Goal: Task Accomplishment & Management: Manage account settings

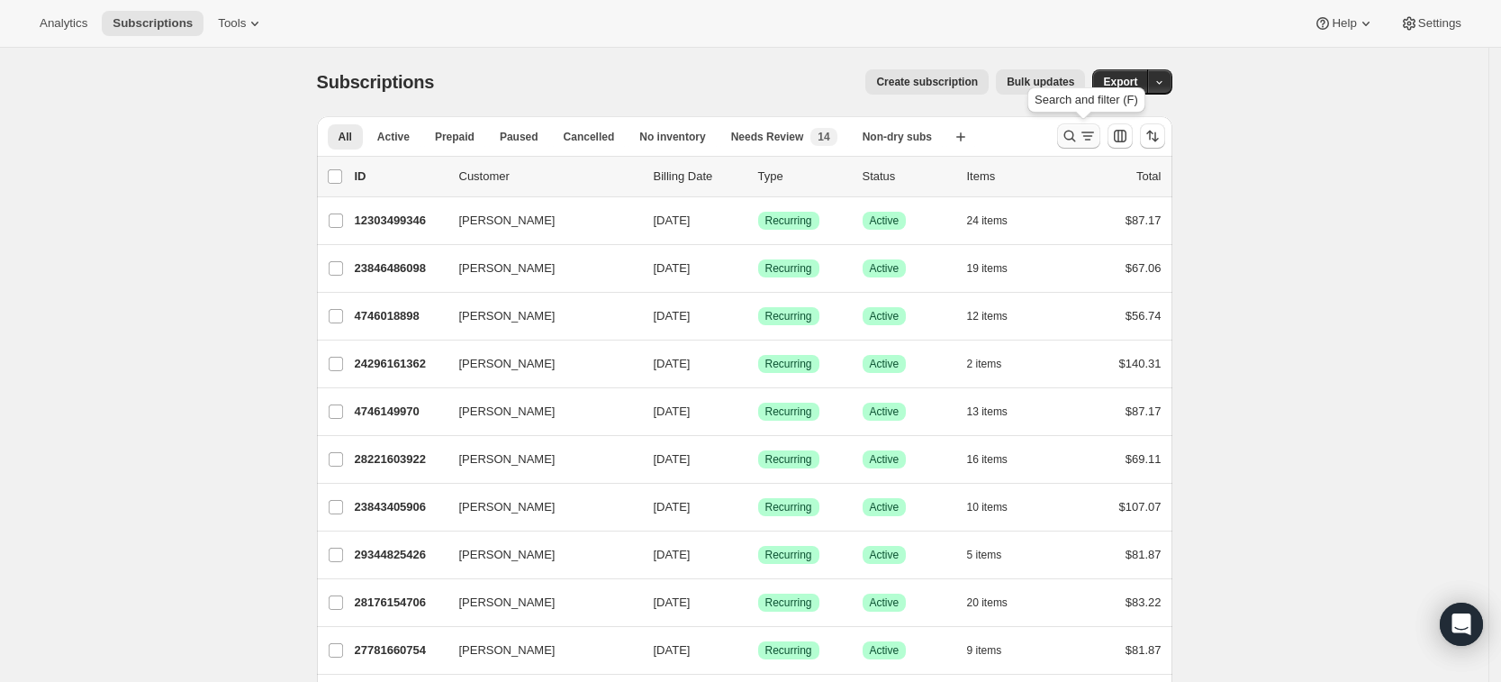
click at [1076, 138] on icon "Search and filter results" at bounding box center [1070, 136] width 18 height 18
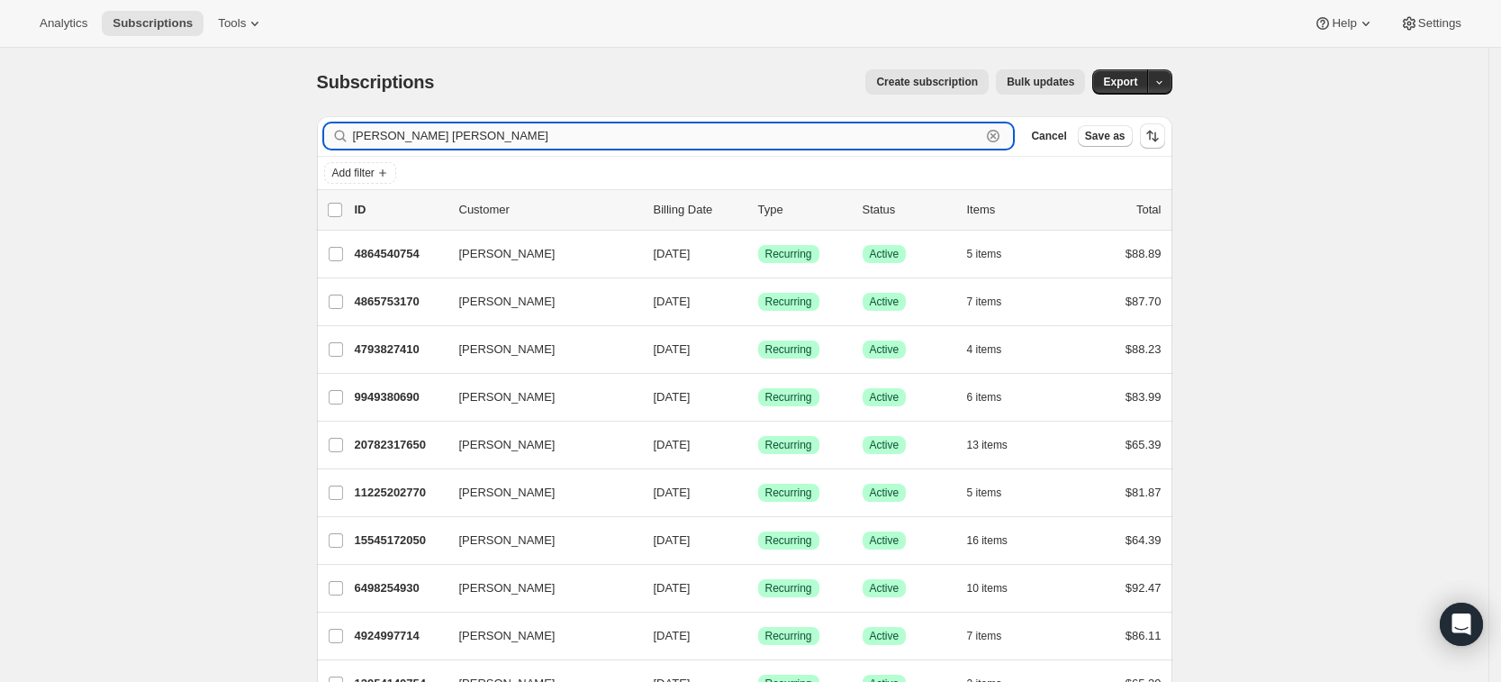
click at [402, 139] on input "Laura M Agosto Rosa" at bounding box center [667, 135] width 629 height 25
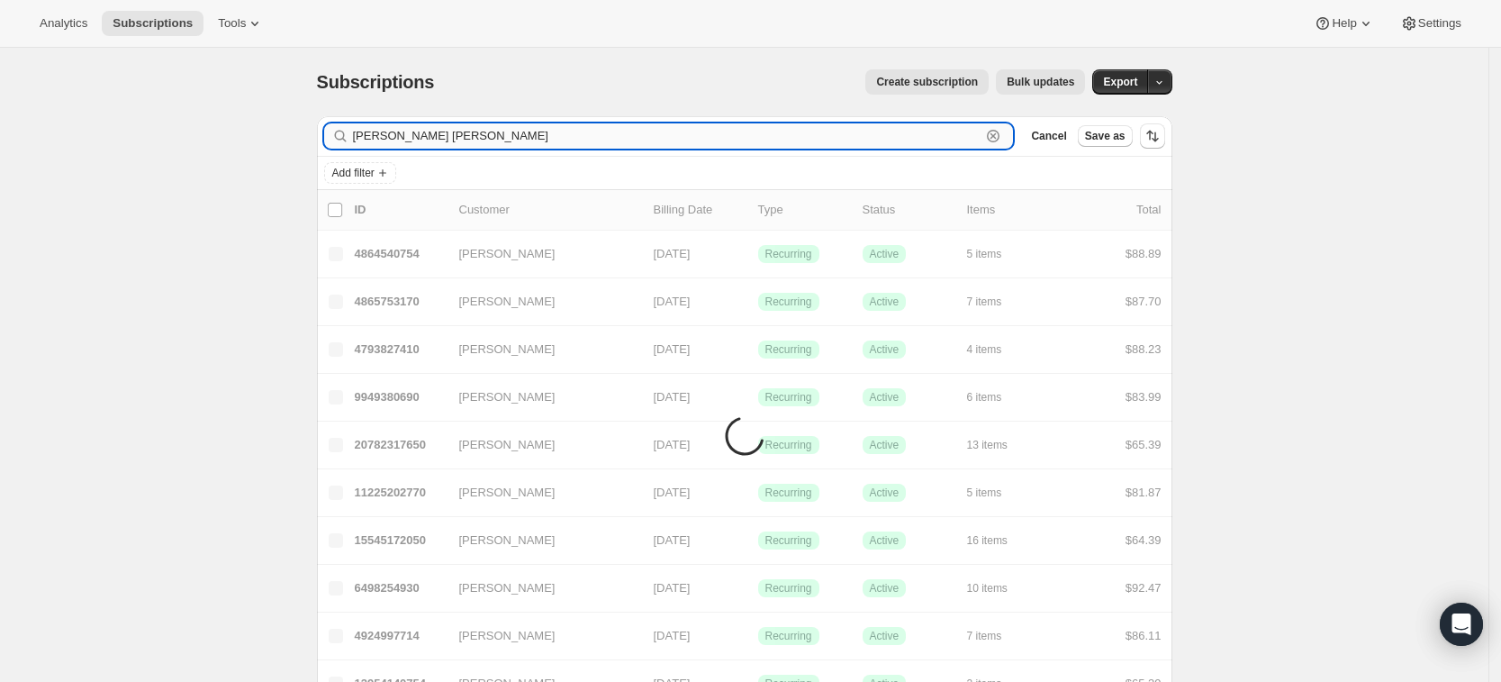
click at [476, 133] on input "Laura Agosto Rosa" at bounding box center [667, 135] width 629 height 25
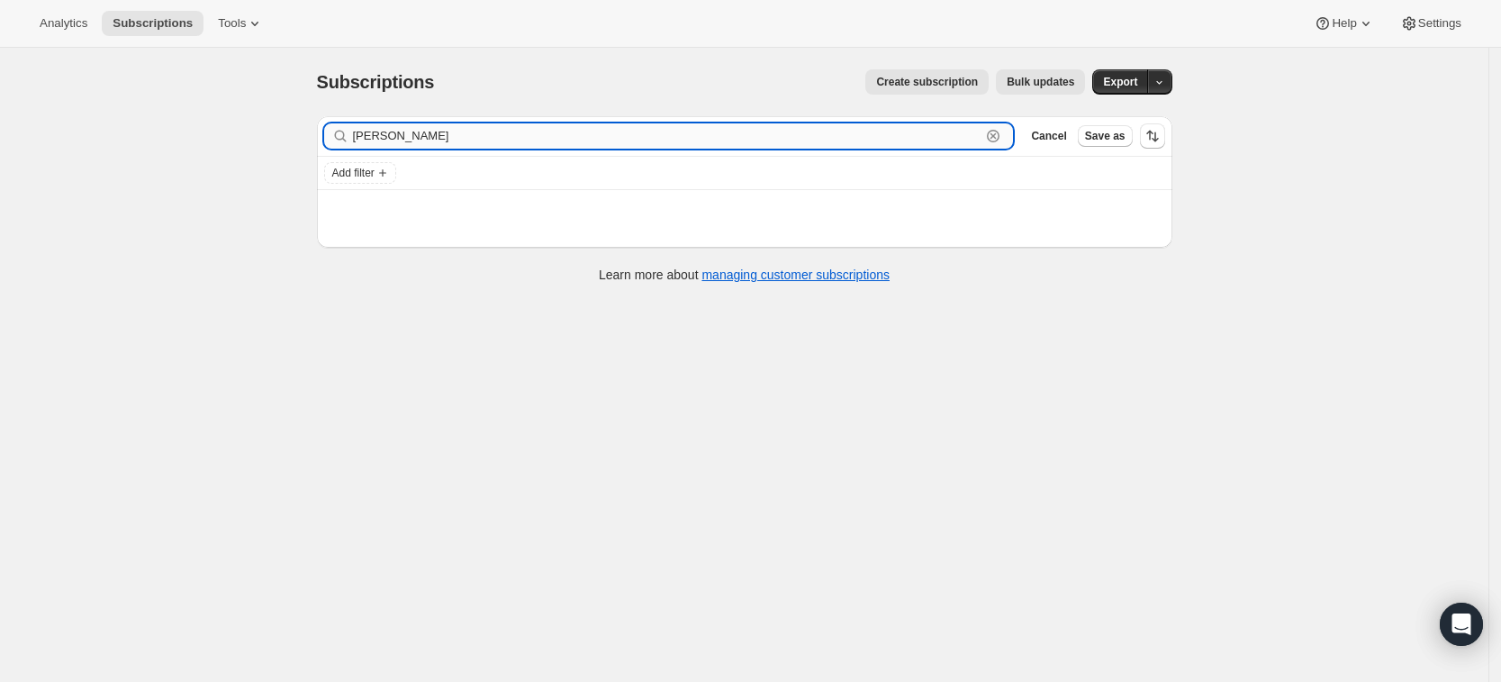
type input "[PERSON_NAME]"
click at [392, 141] on input "[PERSON_NAME]" at bounding box center [667, 135] width 629 height 25
click at [535, 142] on input "[PERSON_NAME]" at bounding box center [667, 135] width 629 height 25
drag, startPoint x: 535, startPoint y: 142, endPoint x: 332, endPoint y: 150, distance: 202.8
click at [332, 150] on div "Filter subscribers Laura Agosto Clear Cancel Save as" at bounding box center [745, 136] width 856 height 40
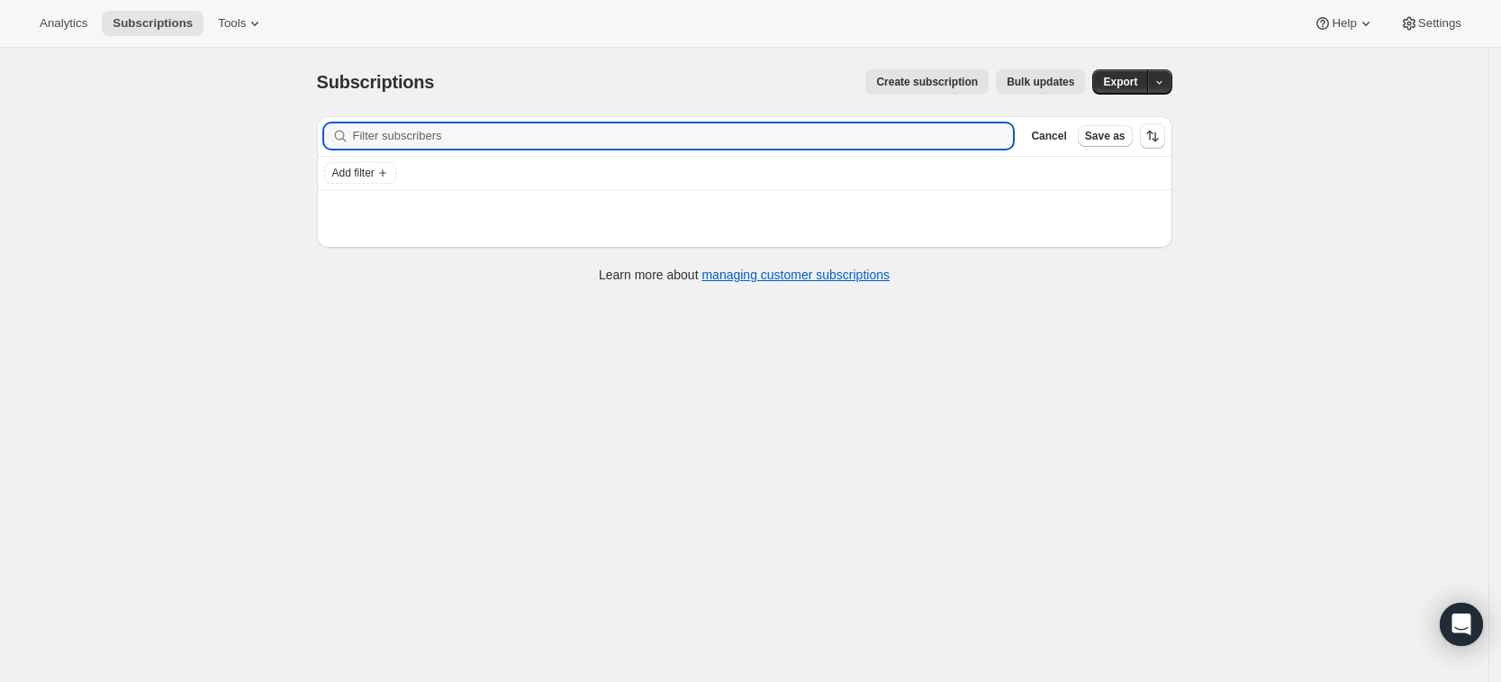
paste input "[PERSON_NAME]"
type input "[PERSON_NAME]"
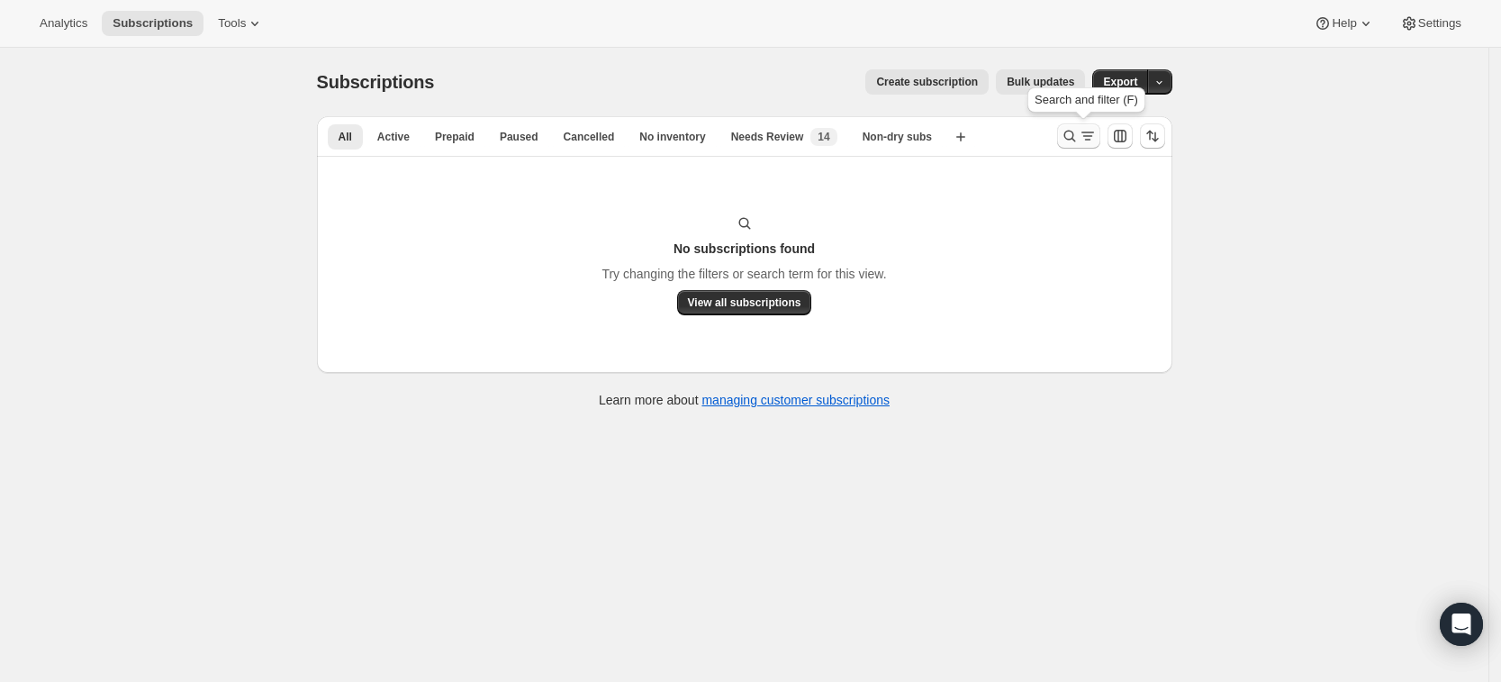
click at [1075, 130] on icon "Search and filter results" at bounding box center [1070, 136] width 18 height 18
click at [1075, 131] on icon "Search and filter results" at bounding box center [1070, 136] width 18 height 18
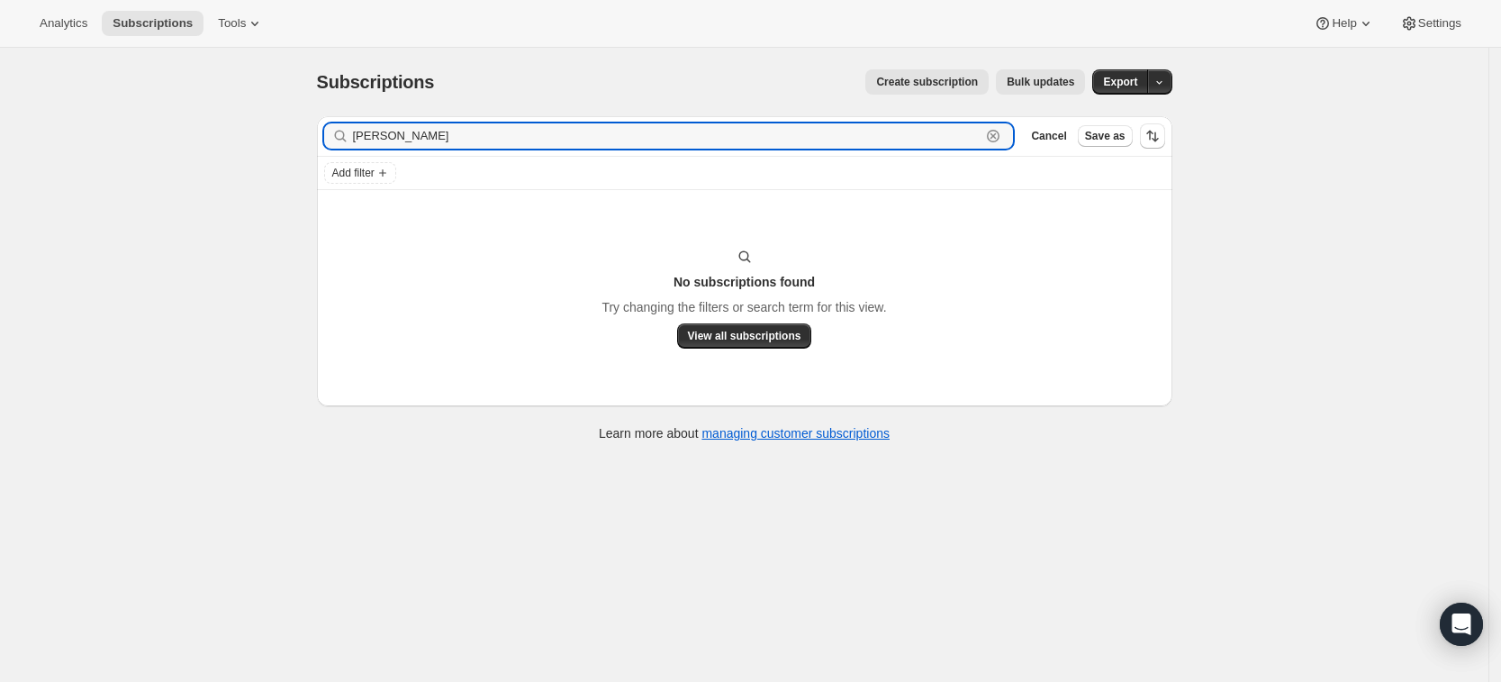
click at [1002, 139] on icon "button" at bounding box center [993, 136] width 18 height 18
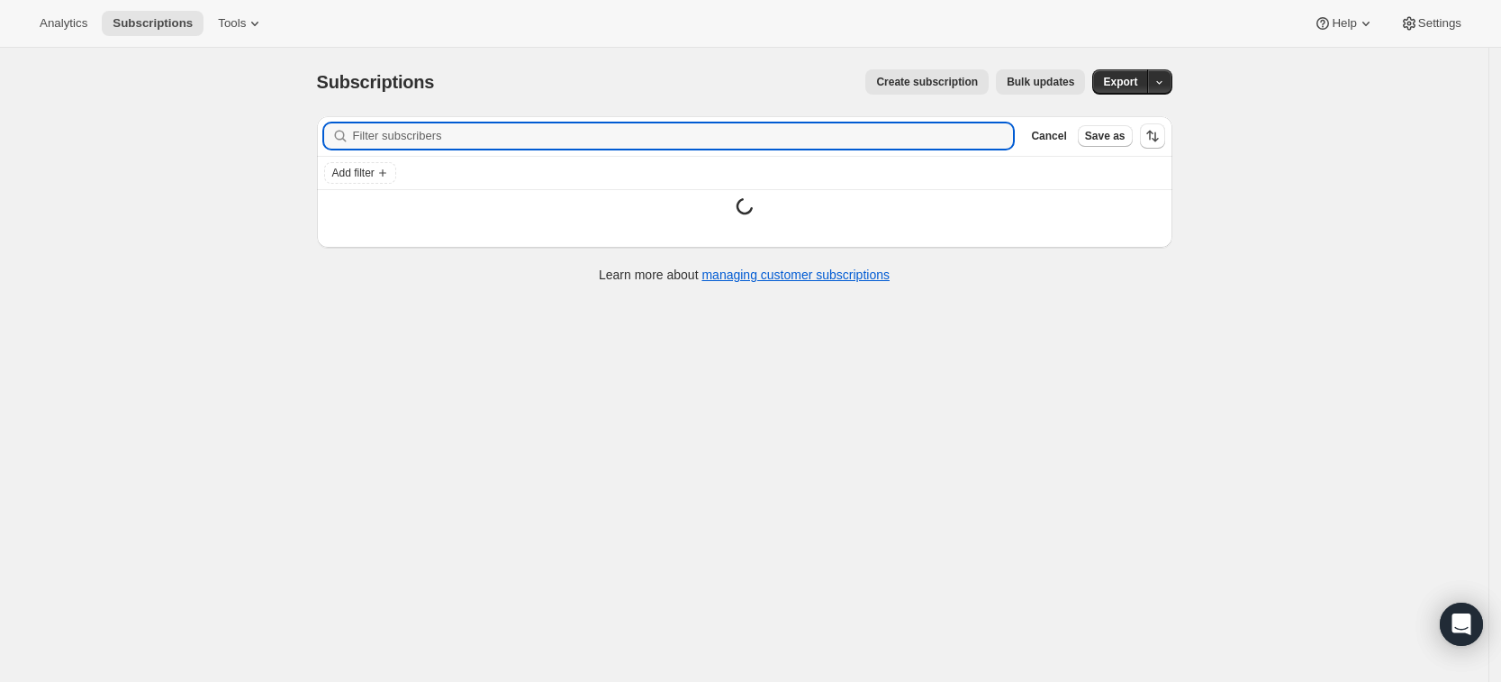
paste input "[EMAIL_ADDRESS][DOMAIN_NAME]"
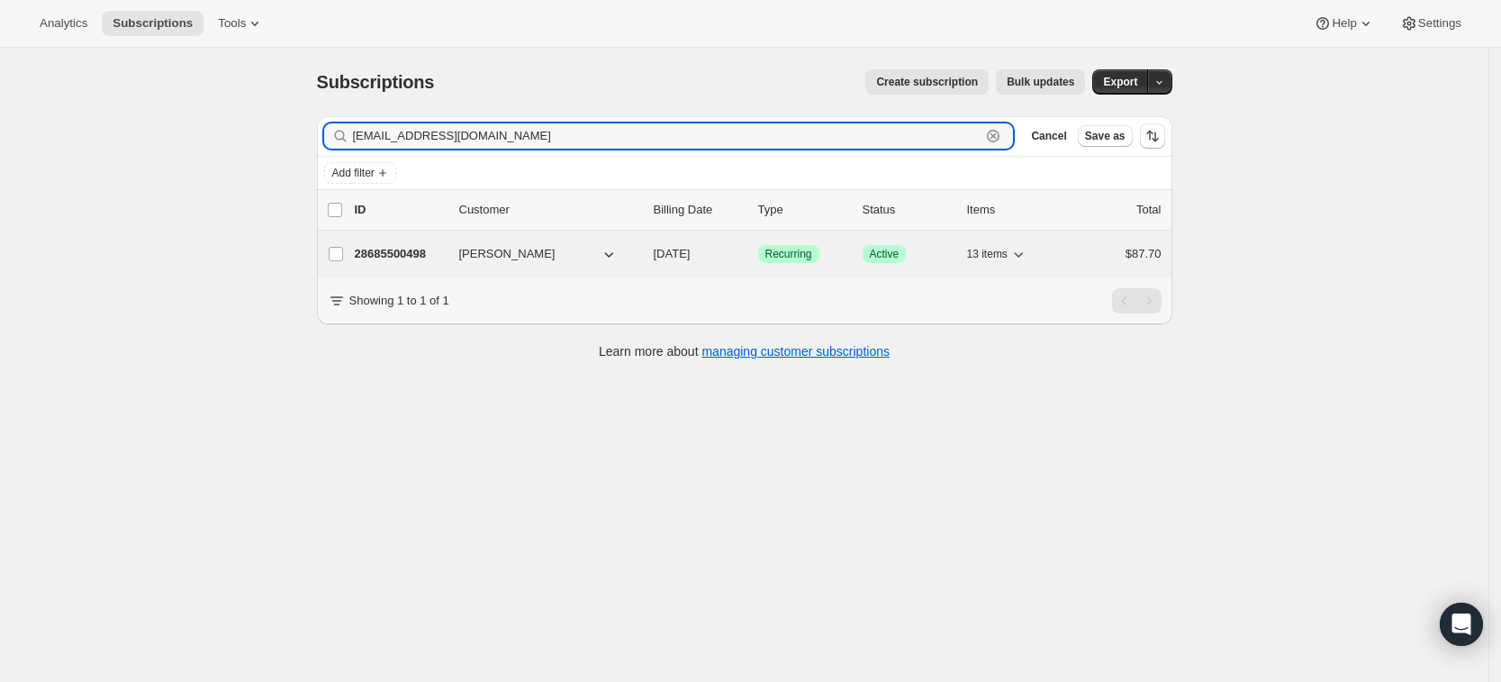
type input "[EMAIL_ADDRESS][DOMAIN_NAME]"
click at [399, 248] on p "28685500498" at bounding box center [400, 254] width 90 height 18
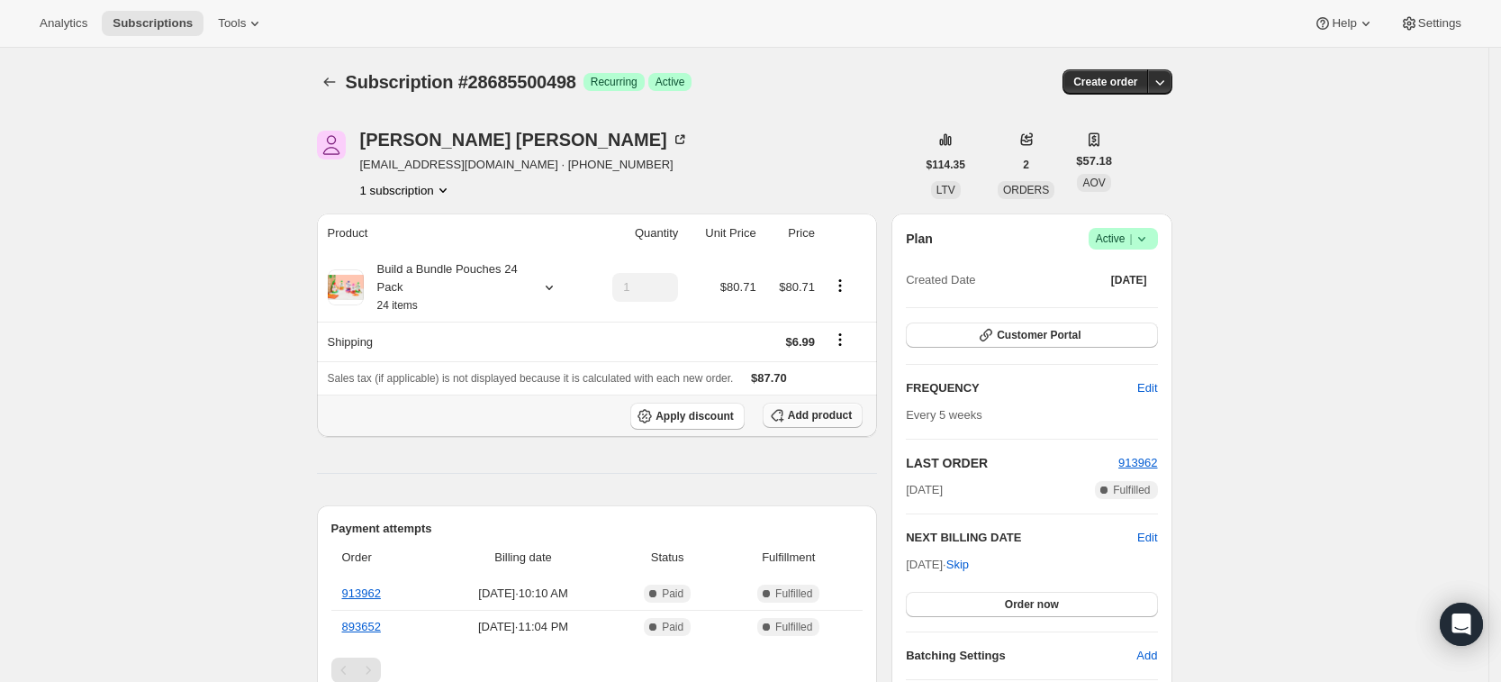
click at [810, 413] on span "Add product" at bounding box center [820, 415] width 64 height 14
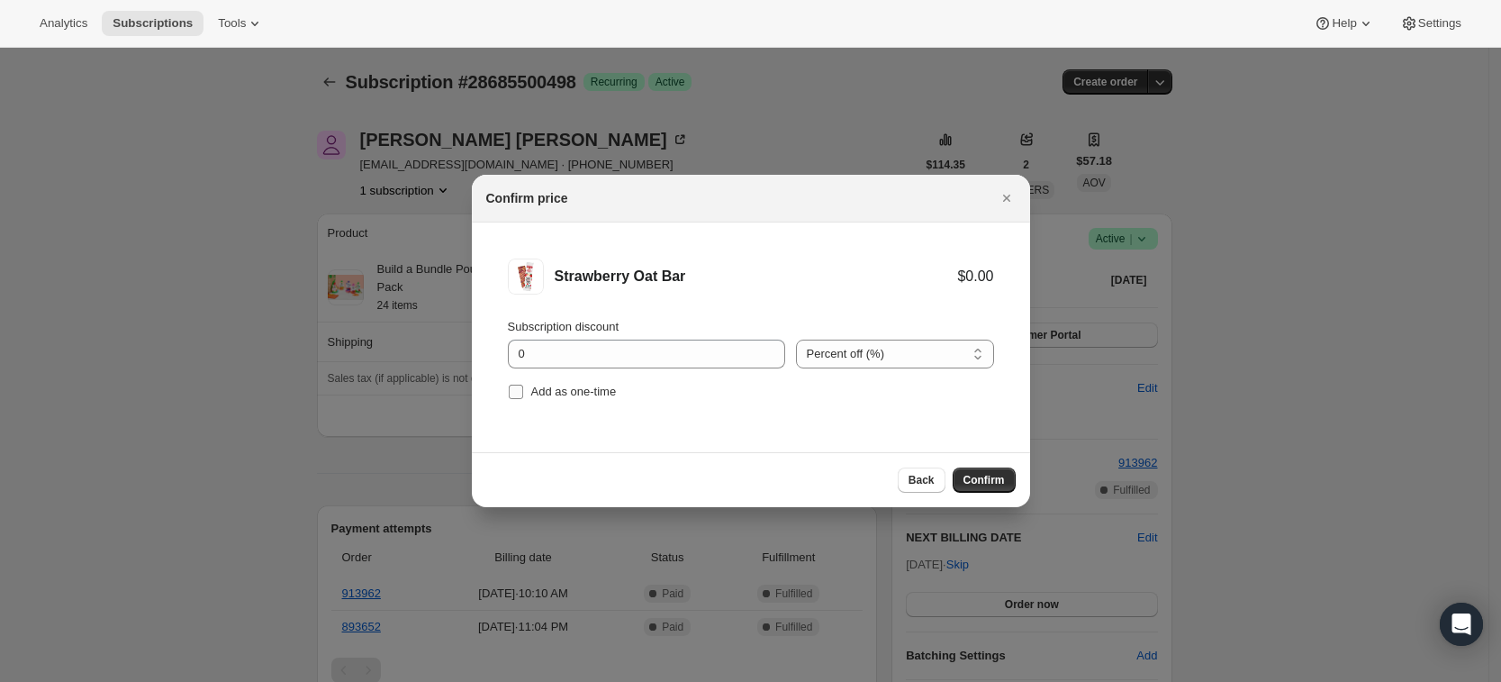
click at [558, 398] on span "Add as one-time" at bounding box center [574, 392] width 86 height 14
click at [523, 398] on input "Add as one-time" at bounding box center [516, 392] width 14 height 14
checkbox input "true"
click at [997, 476] on span "Confirm" at bounding box center [984, 480] width 41 height 14
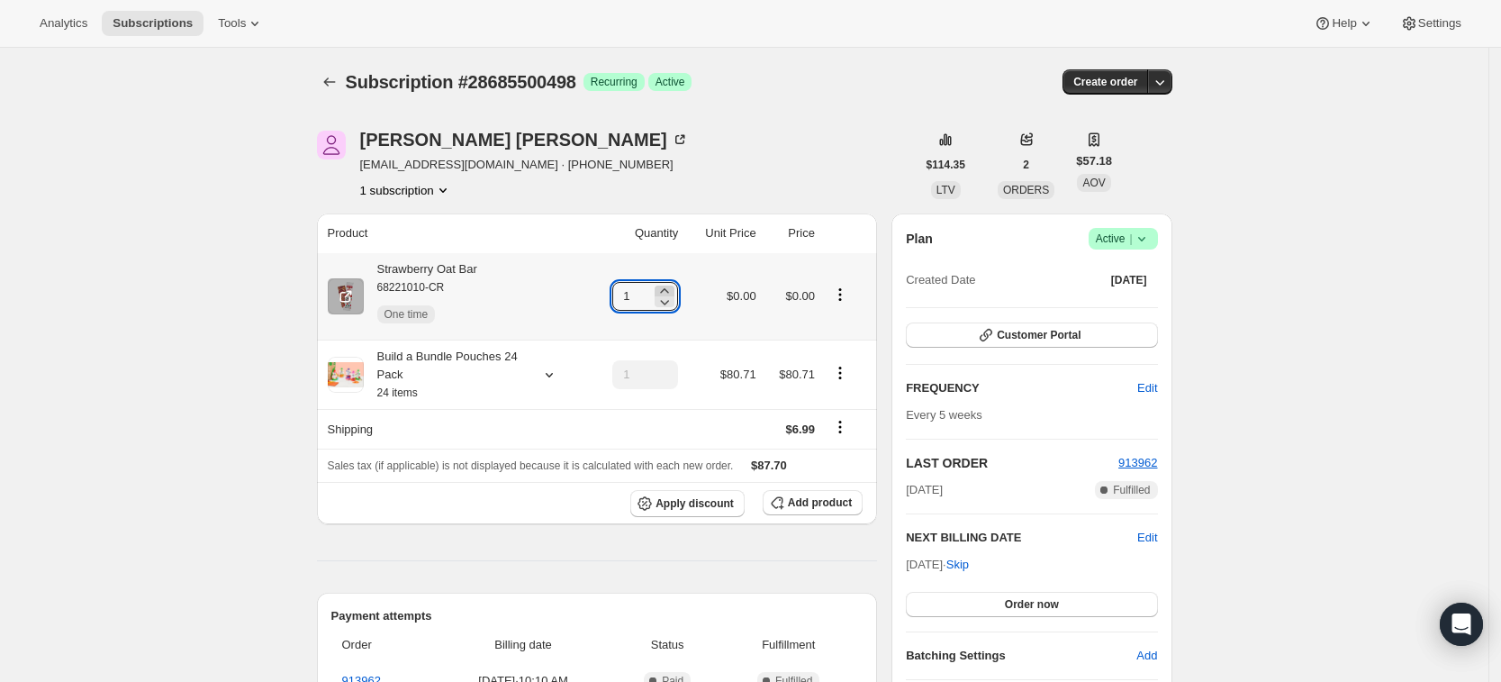
click at [674, 286] on icon at bounding box center [665, 291] width 18 height 18
type input "3"
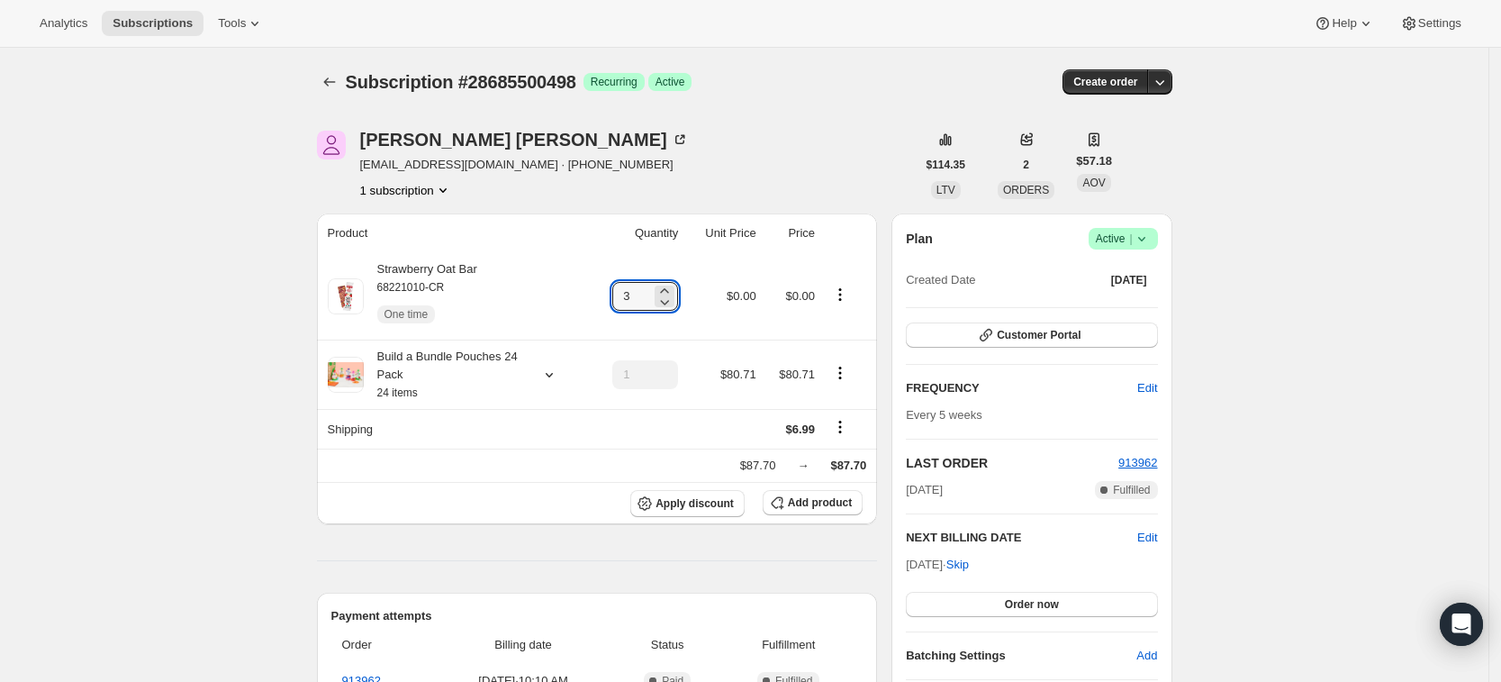
click at [820, 183] on div "[PERSON_NAME] [EMAIL_ADDRESS][DOMAIN_NAME] · [PHONE_NUMBER] 1 subscription" at bounding box center [616, 165] width 599 height 68
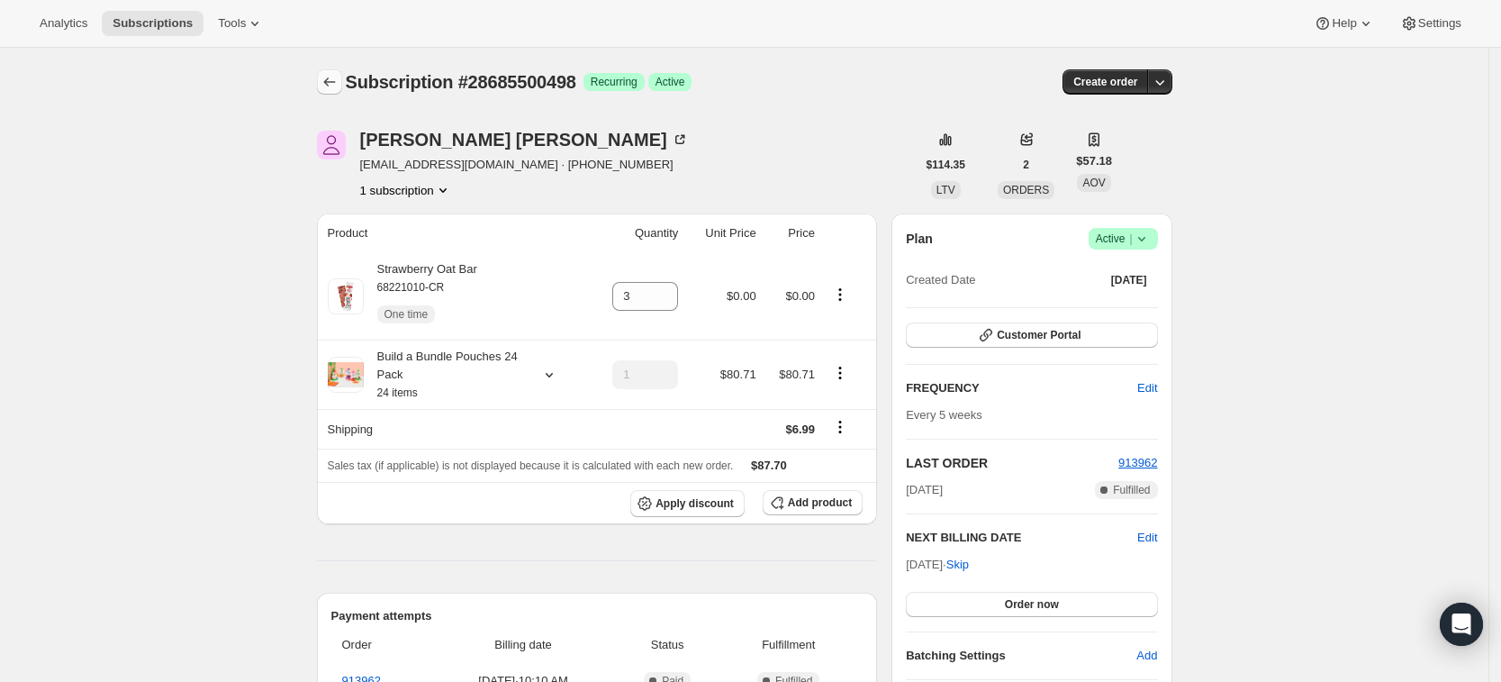
click at [334, 74] on icon "Subscriptions" at bounding box center [330, 82] width 18 height 18
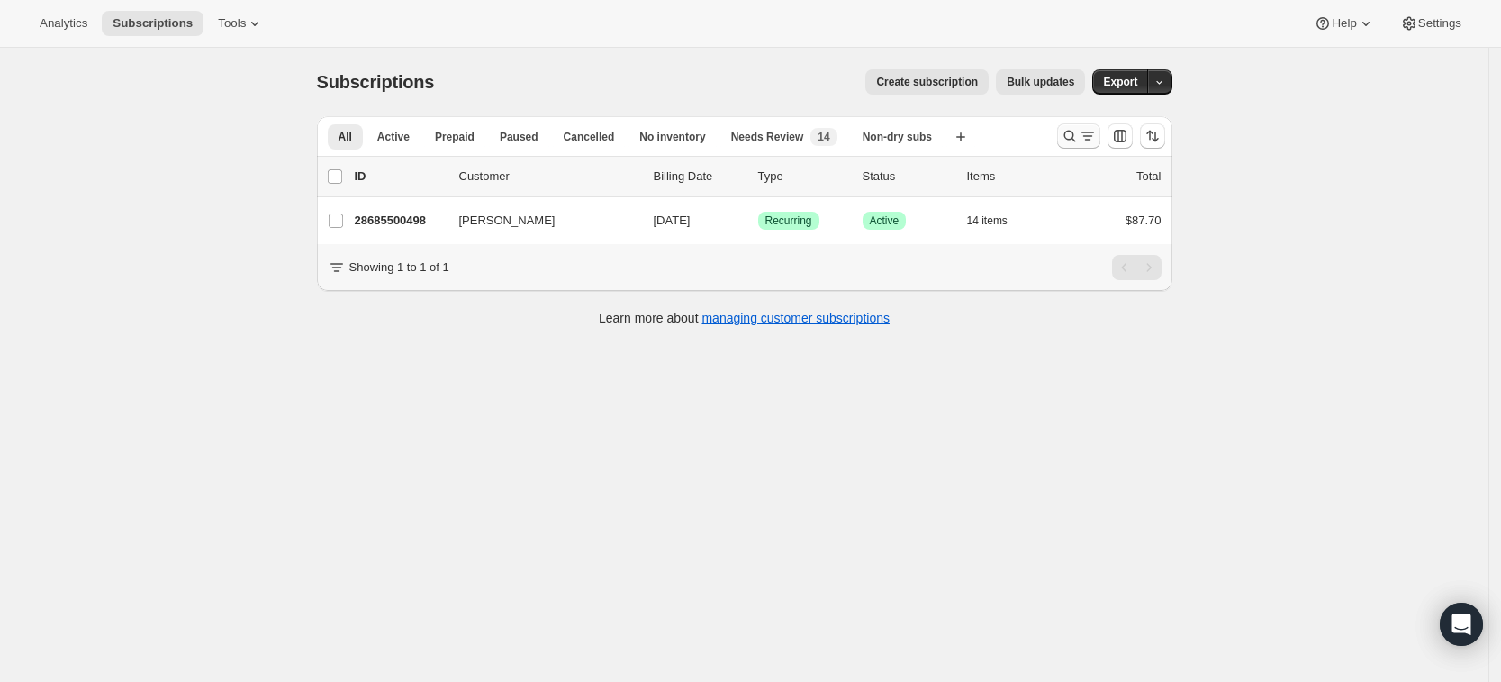
click at [1067, 133] on icon "Search and filter results" at bounding box center [1070, 136] width 18 height 18
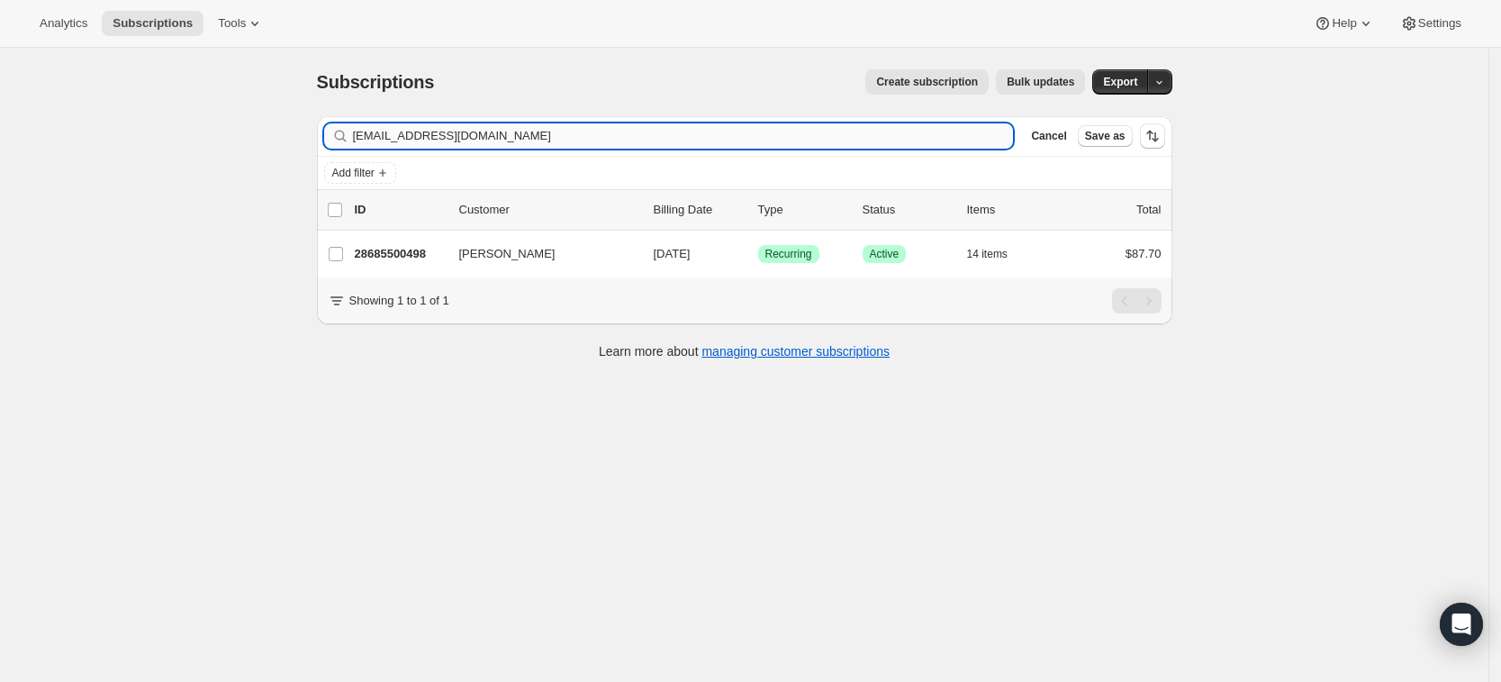
click at [958, 131] on input "[EMAIL_ADDRESS][DOMAIN_NAME]" at bounding box center [683, 135] width 661 height 25
click at [1000, 139] on icon "button" at bounding box center [993, 136] width 13 height 13
paste input "[EMAIL_ADDRESS][DOMAIN_NAME]"
type input "[EMAIL_ADDRESS][DOMAIN_NAME]"
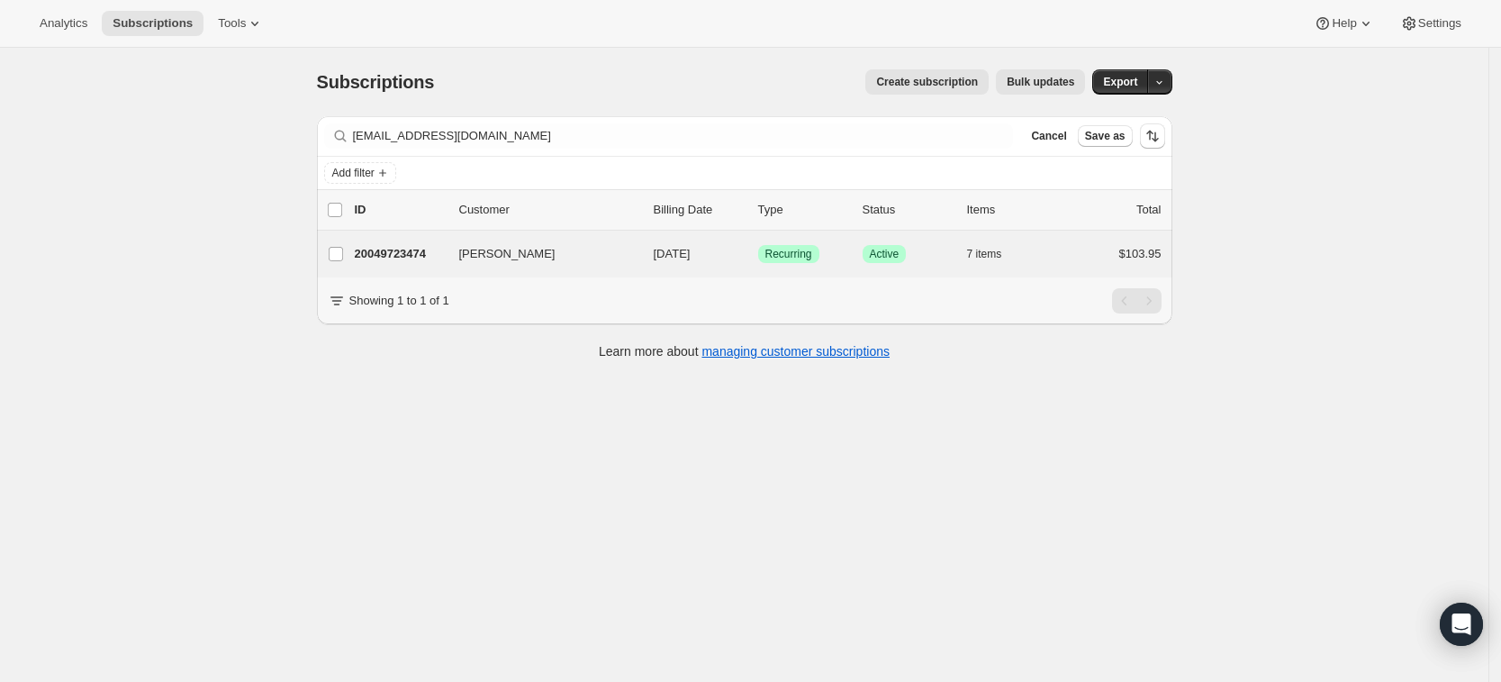
click at [410, 231] on div "[PERSON_NAME] 20049723474 [PERSON_NAME] [DATE] Success Recurring Success Active…" at bounding box center [745, 254] width 856 height 47
click at [406, 245] on p "20049723474" at bounding box center [400, 254] width 90 height 18
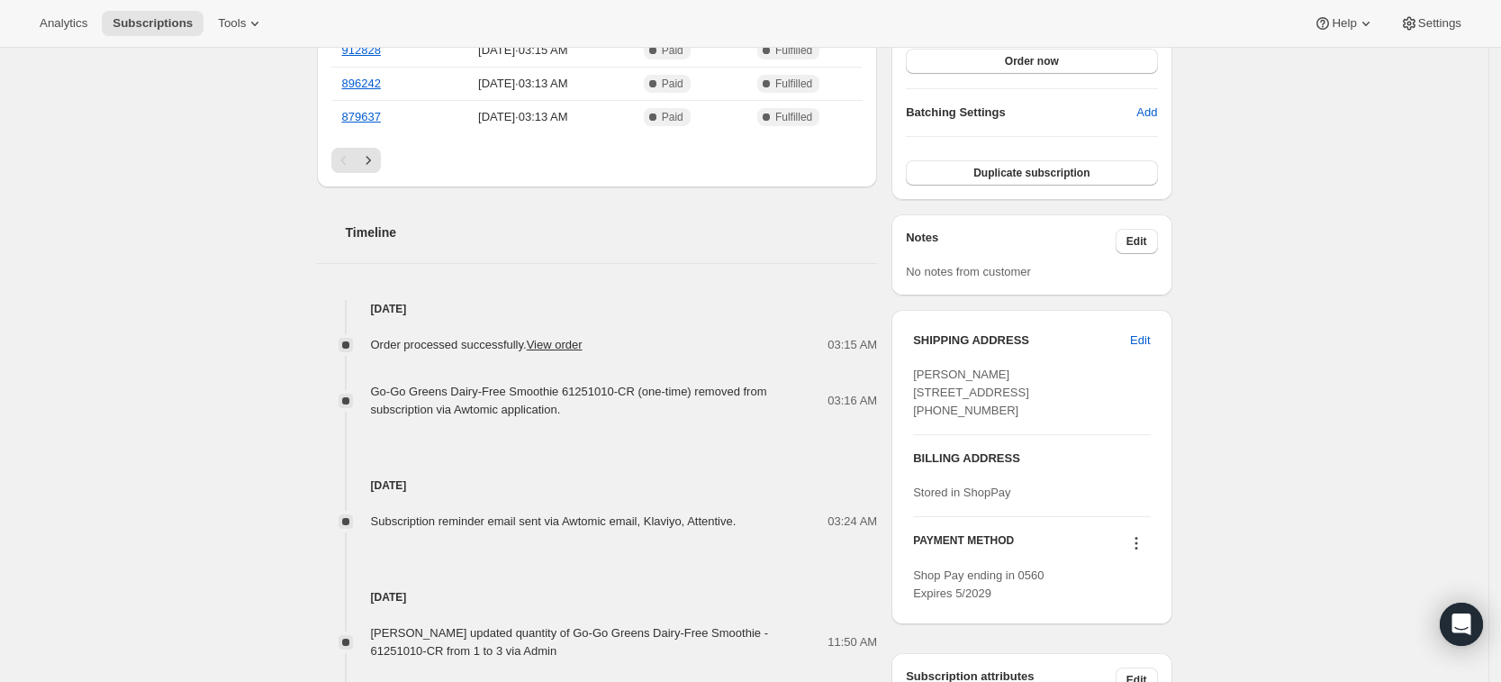
scroll to position [639, 0]
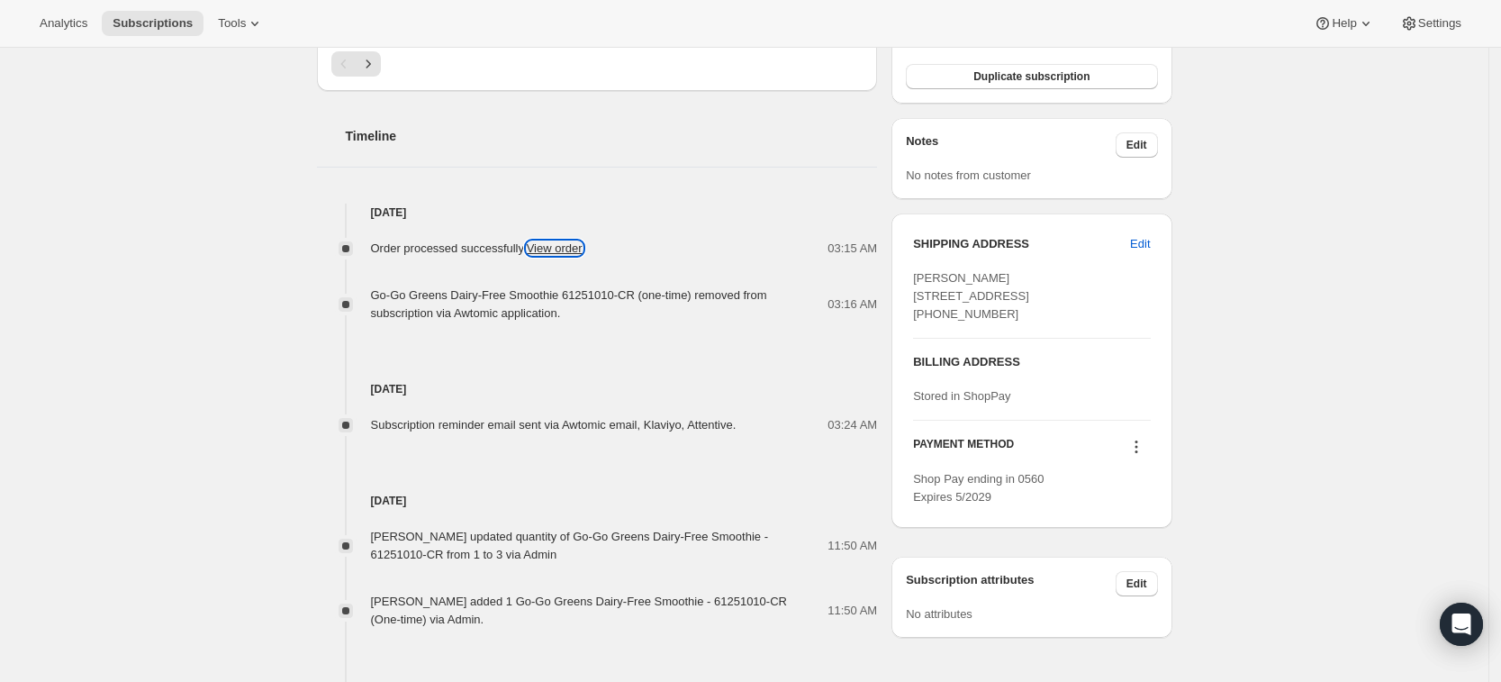
click at [558, 244] on link "View order" at bounding box center [555, 248] width 56 height 14
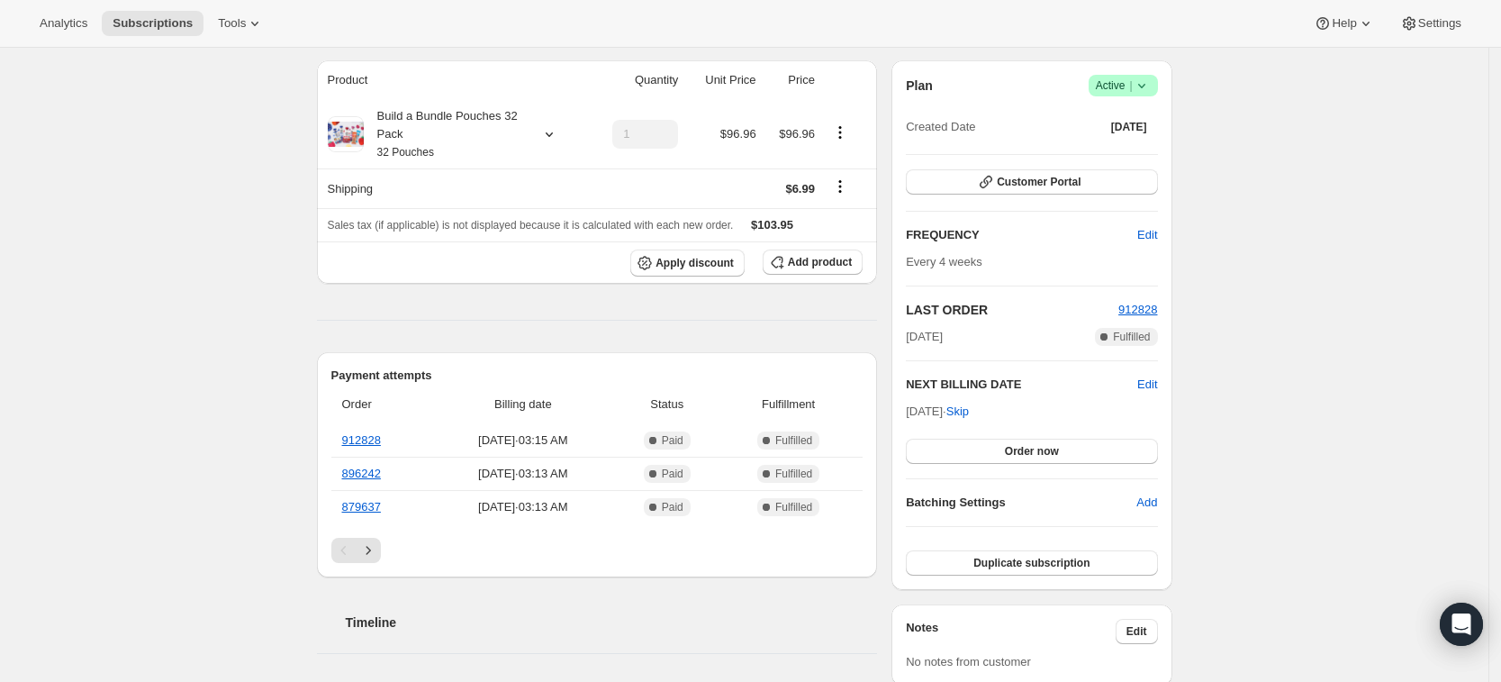
scroll to position [0, 0]
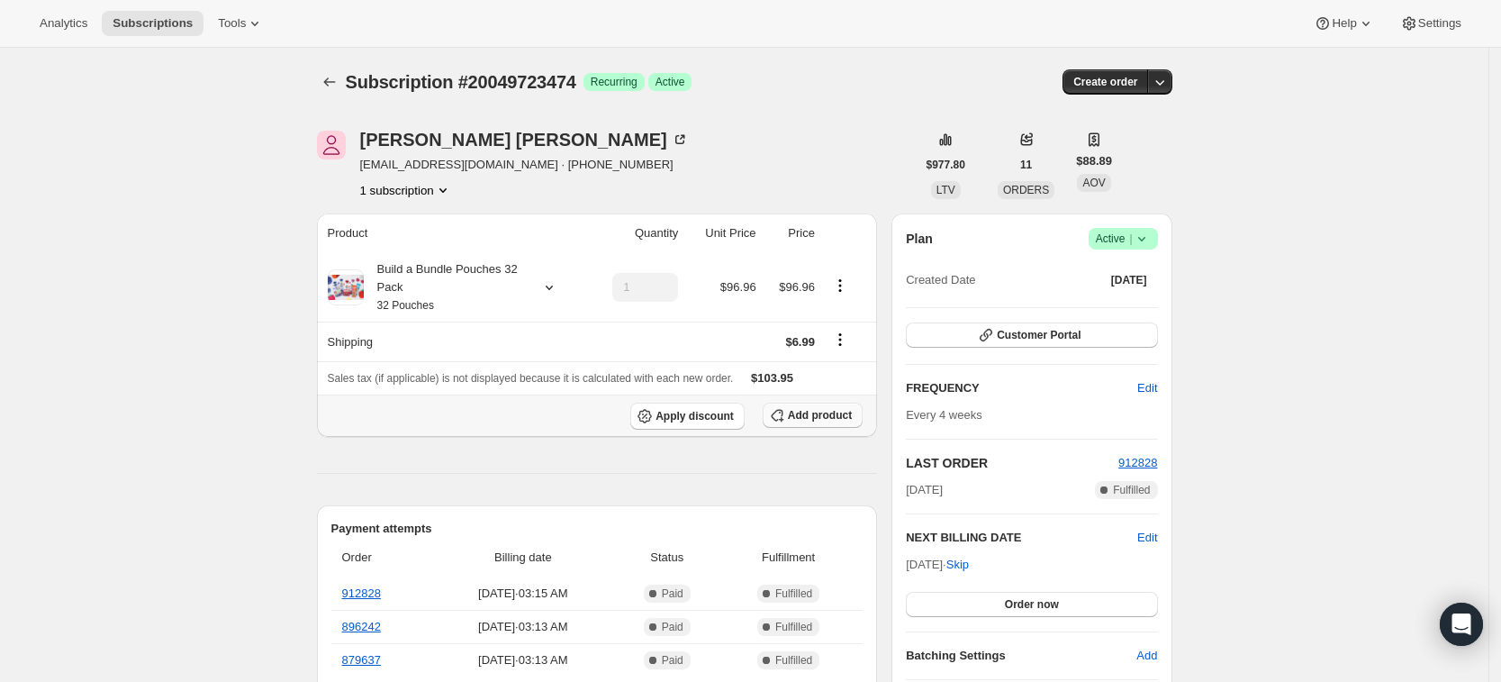
click at [842, 418] on span "Add product" at bounding box center [820, 415] width 64 height 14
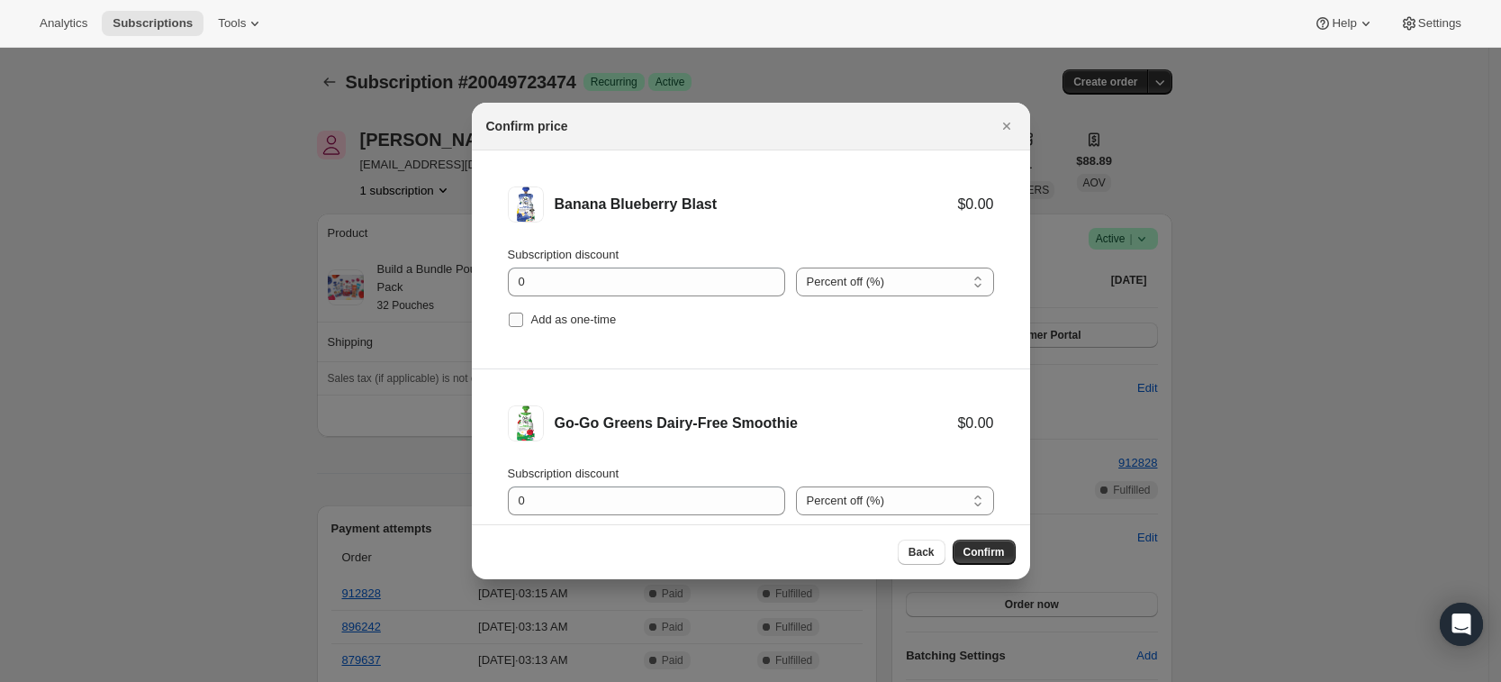
click at [540, 316] on span "Add as one-time" at bounding box center [574, 320] width 86 height 14
click at [523, 316] on input "Add as one-time" at bounding box center [516, 320] width 14 height 14
checkbox input "true"
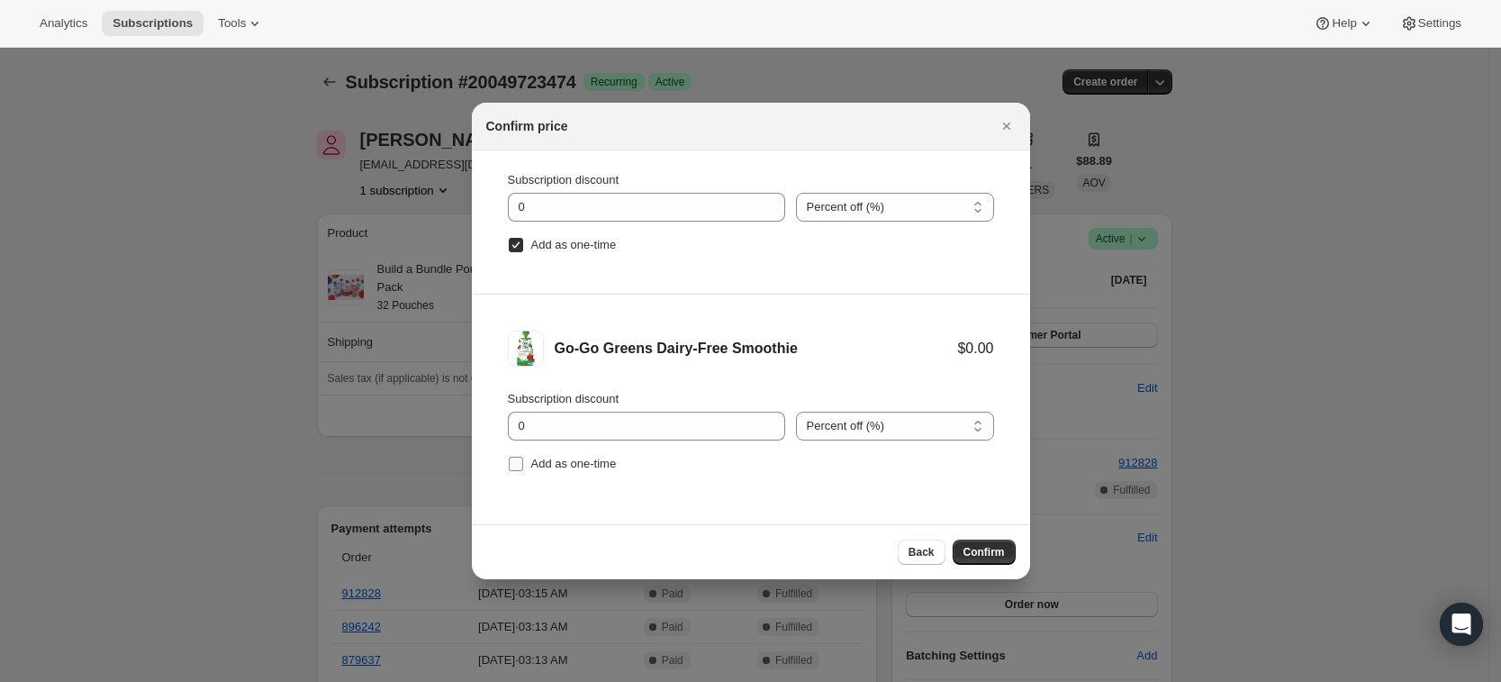
click at [555, 469] on span "Add as one-time" at bounding box center [574, 464] width 86 height 14
click at [523, 469] on input "Add as one-time" at bounding box center [516, 464] width 14 height 14
checkbox input "true"
click at [986, 563] on button "Confirm" at bounding box center [984, 552] width 63 height 25
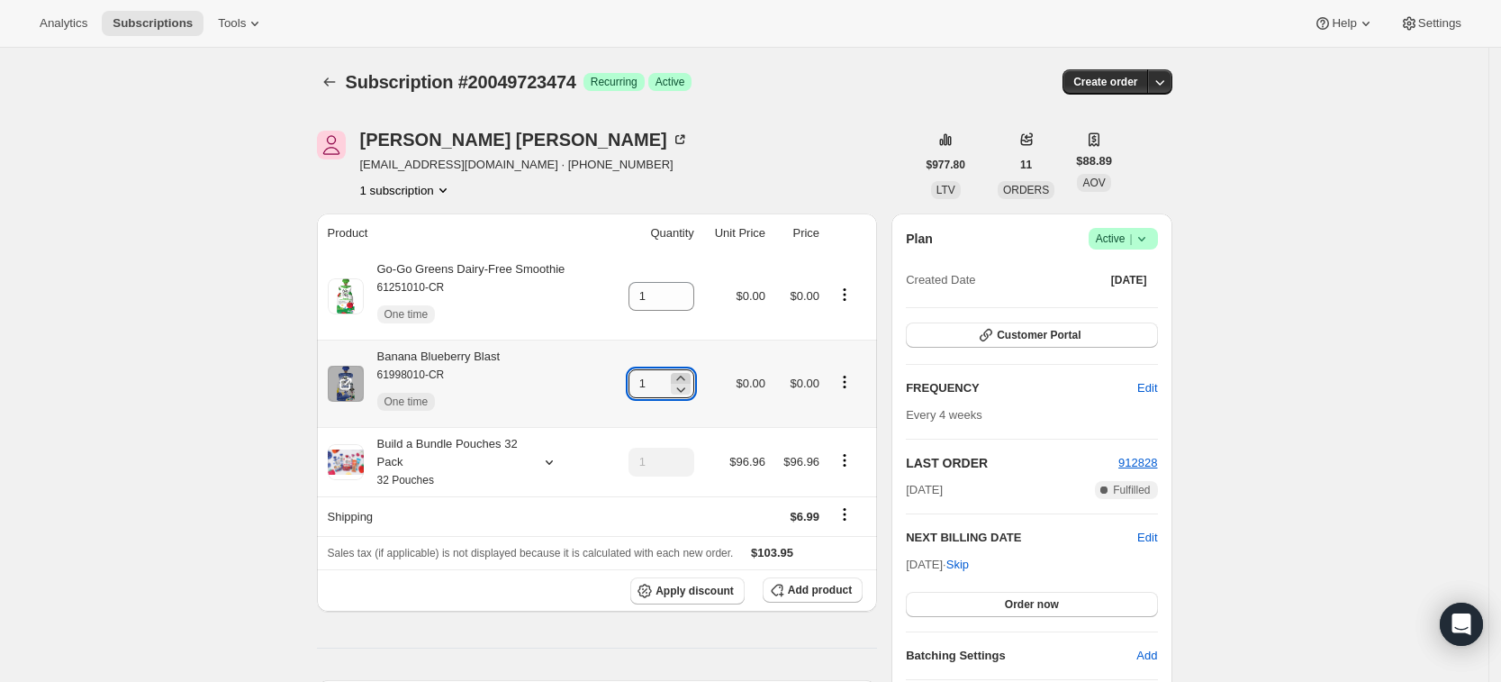
click at [690, 376] on icon at bounding box center [681, 378] width 18 height 18
type input "3"
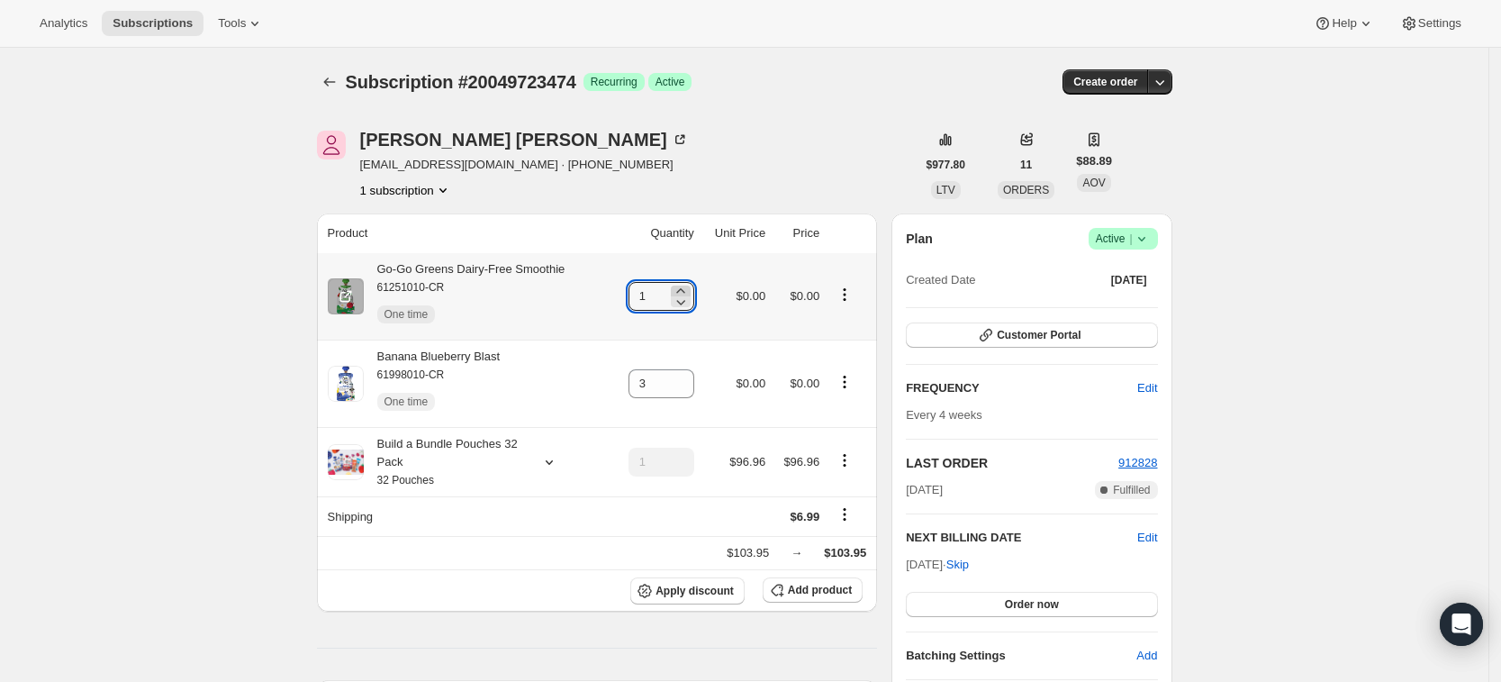
click at [690, 288] on icon at bounding box center [681, 291] width 18 height 18
type input "3"
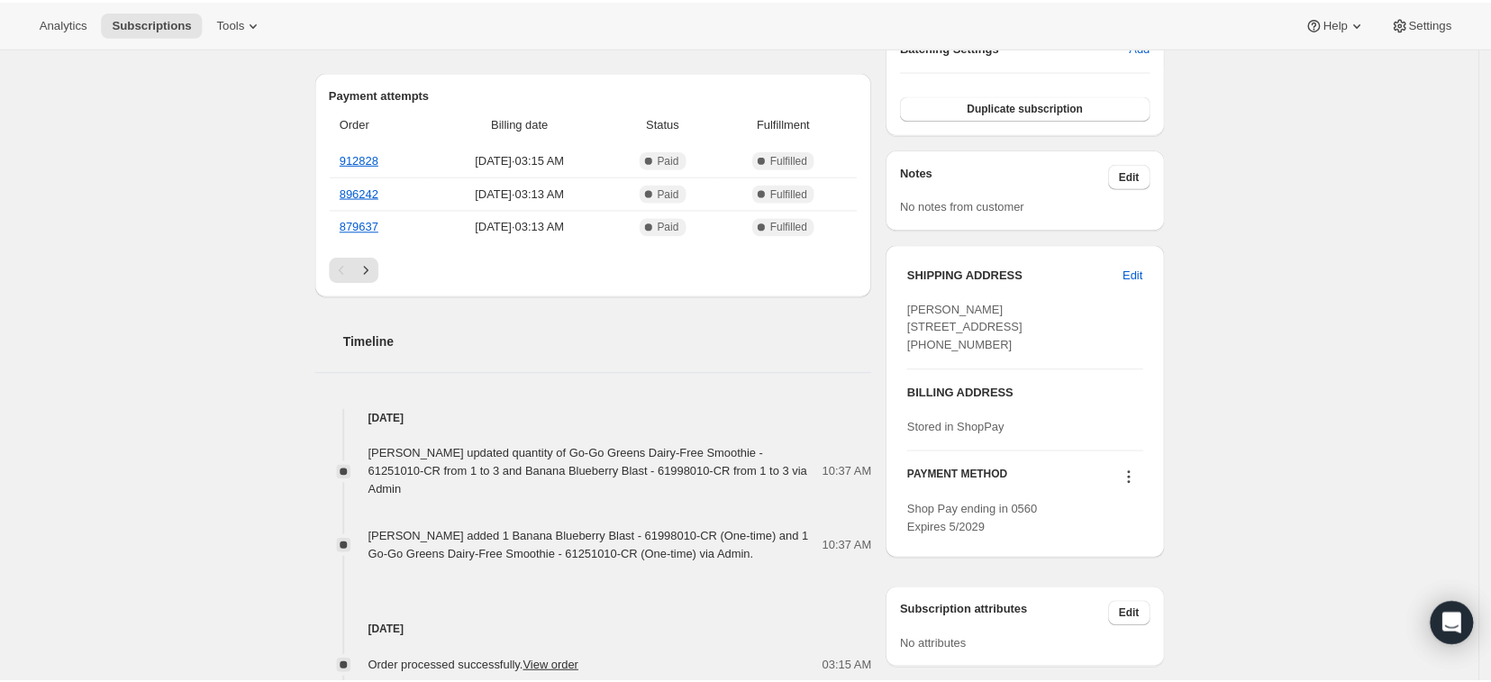
scroll to position [0, 0]
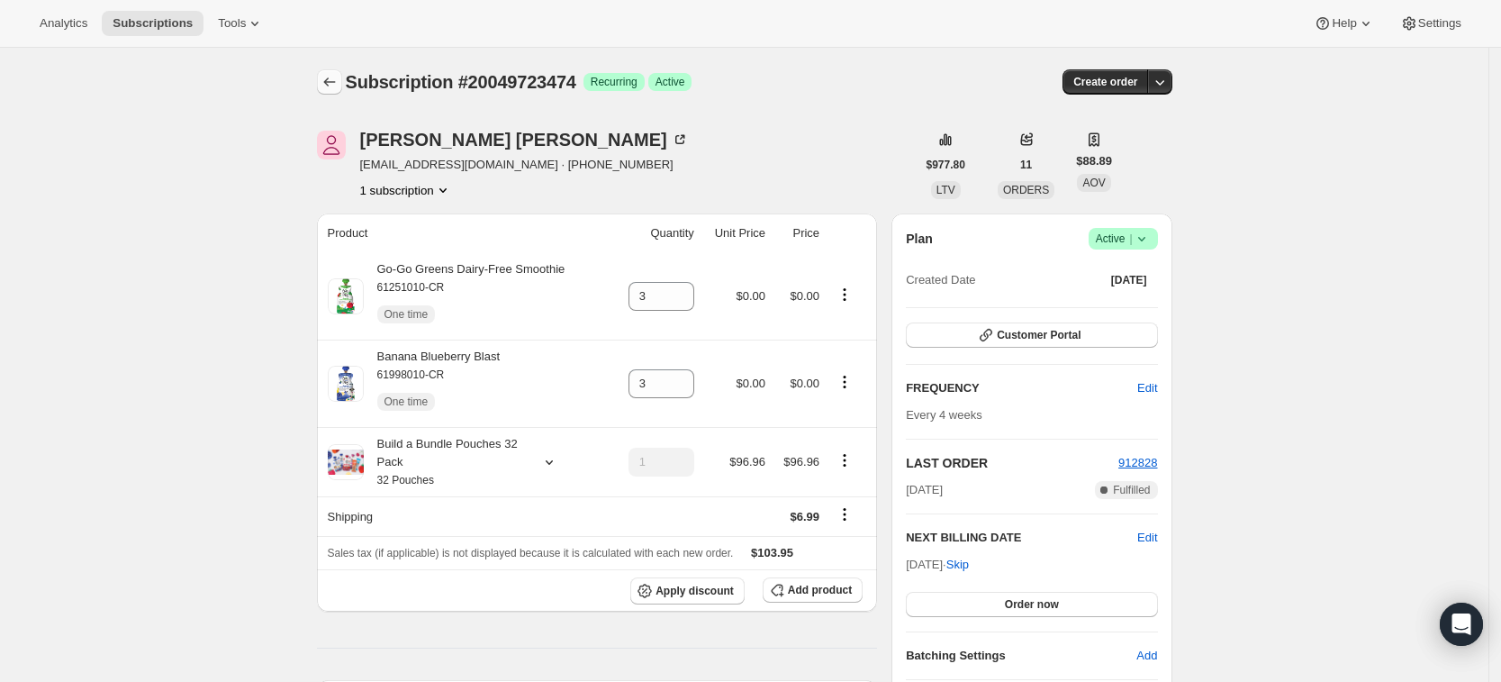
click at [332, 87] on icon "Subscriptions" at bounding box center [330, 82] width 18 height 18
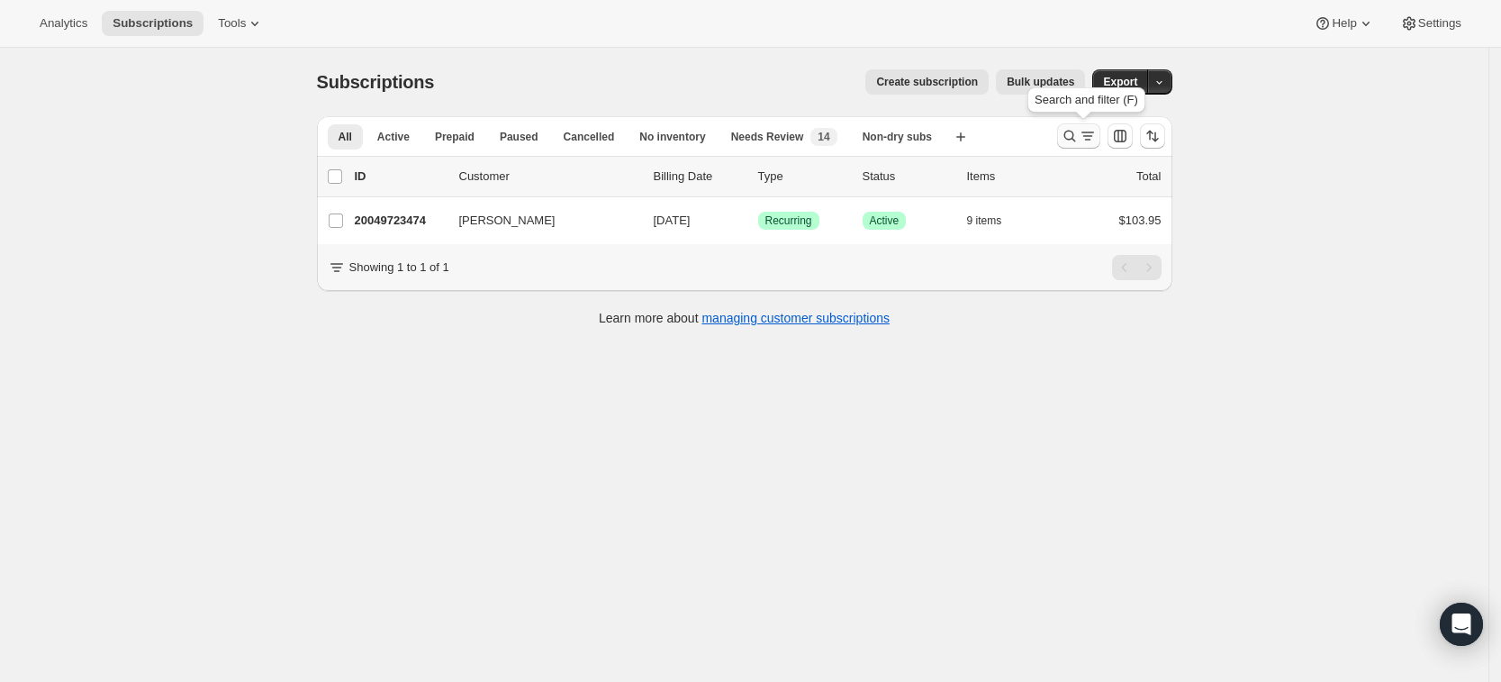
click at [1079, 137] on icon "Search and filter results" at bounding box center [1070, 136] width 18 height 18
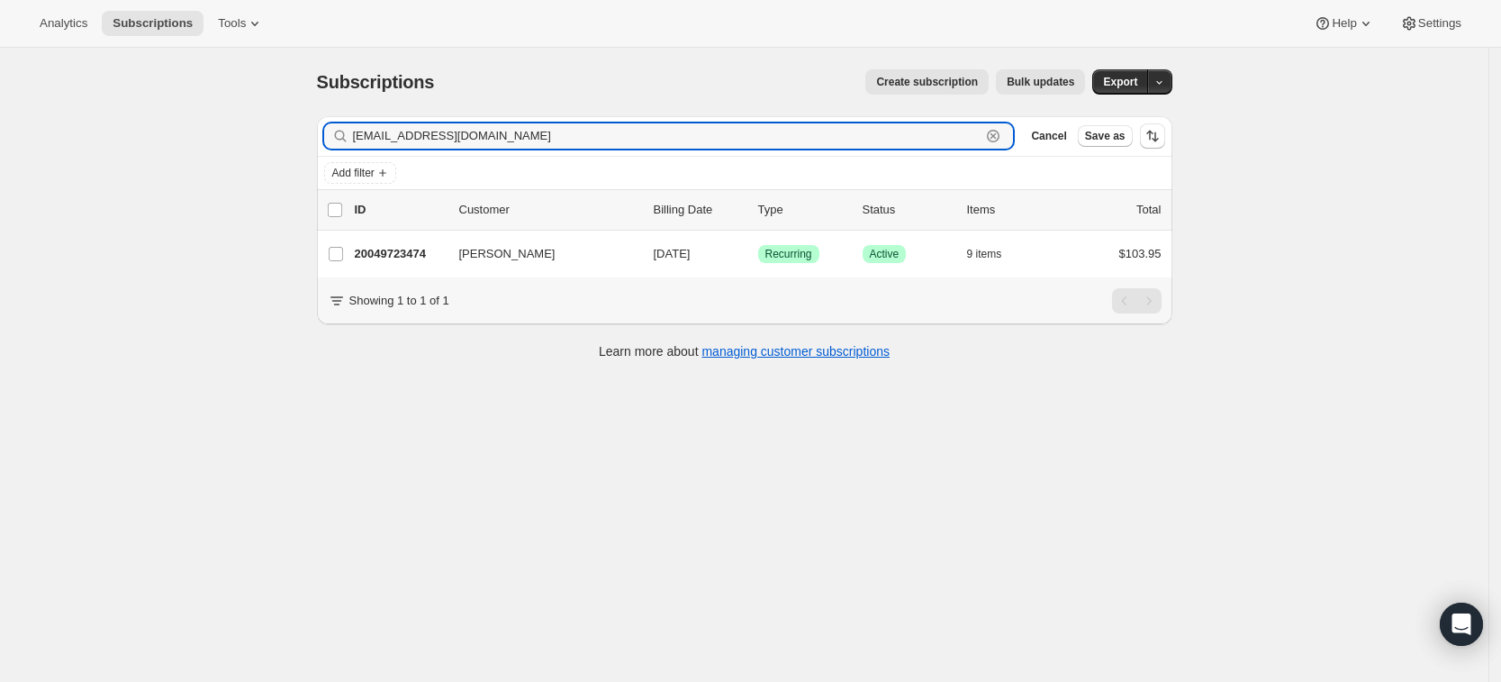
click at [1000, 141] on icon "button" at bounding box center [993, 136] width 13 height 13
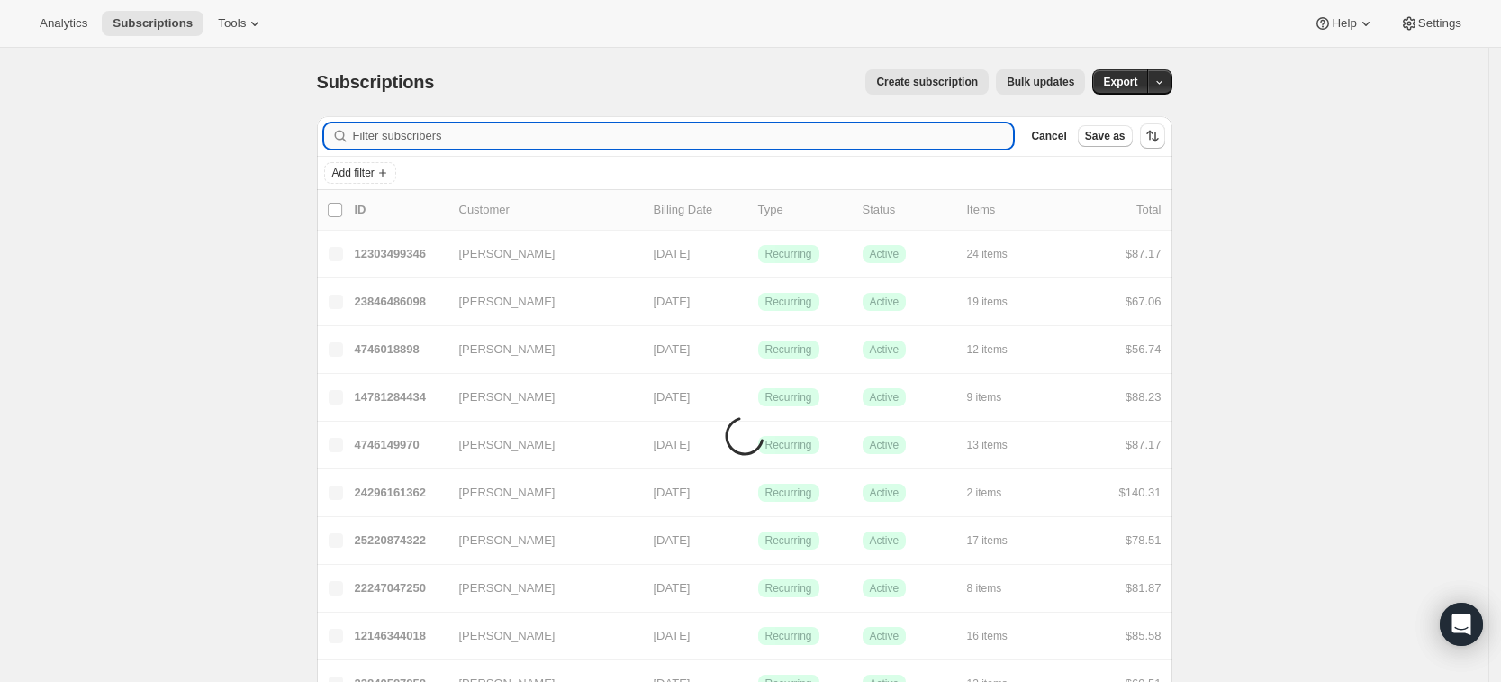
paste input "[EMAIL_ADDRESS][DOMAIN_NAME]"
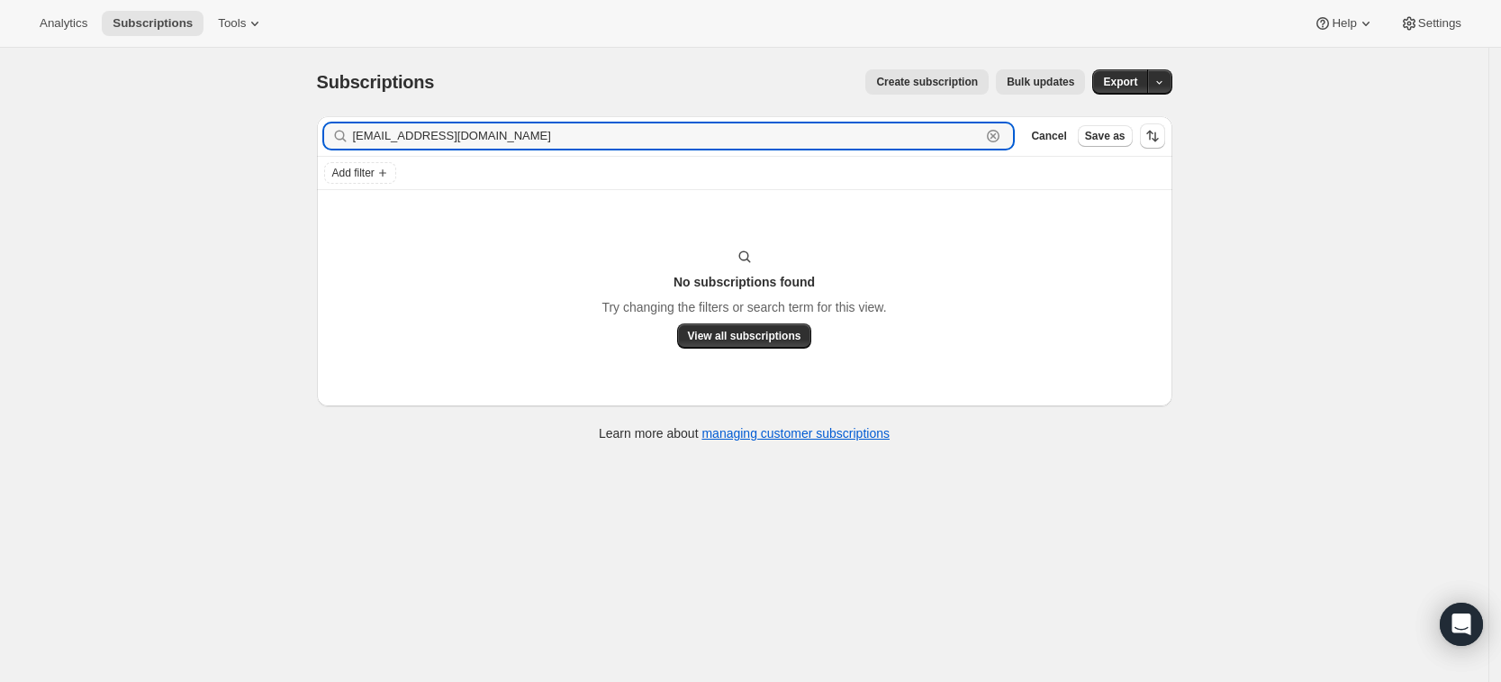
type input "[EMAIL_ADDRESS][DOMAIN_NAME]"
